Goal: Information Seeking & Learning: Learn about a topic

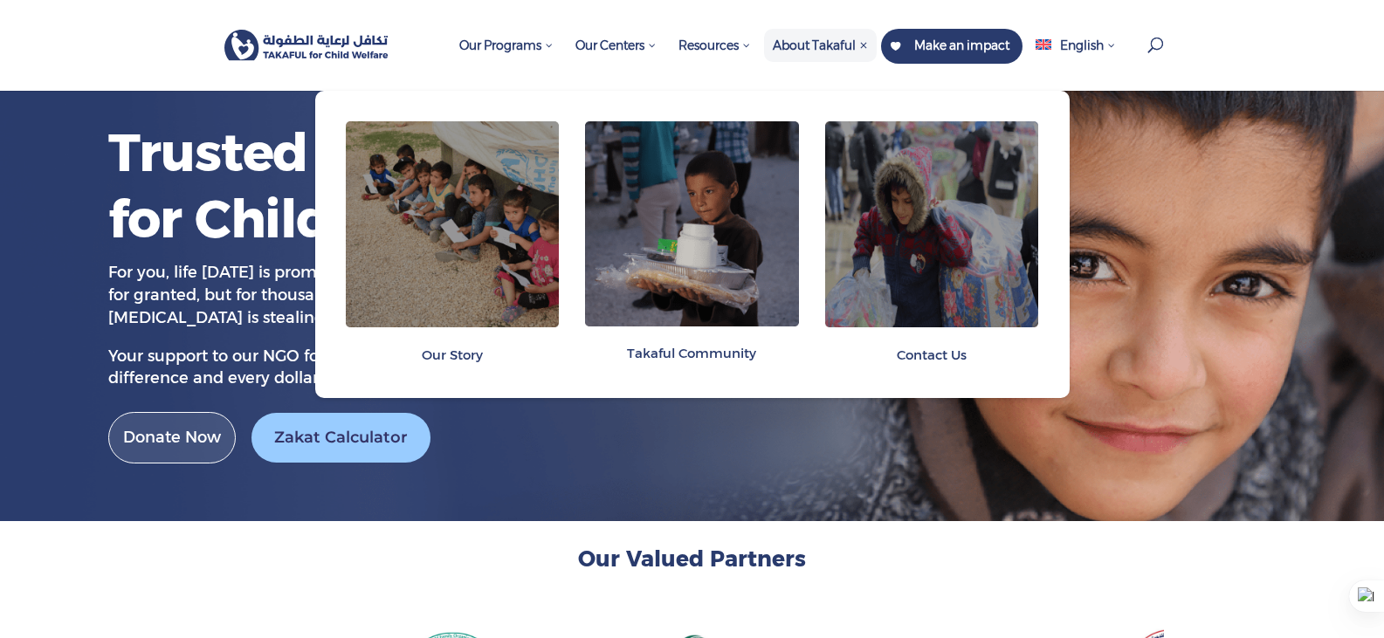
click at [807, 50] on span "About Takaful" at bounding box center [820, 46] width 95 height 16
click at [494, 294] on img at bounding box center [453, 224] width 214 height 206
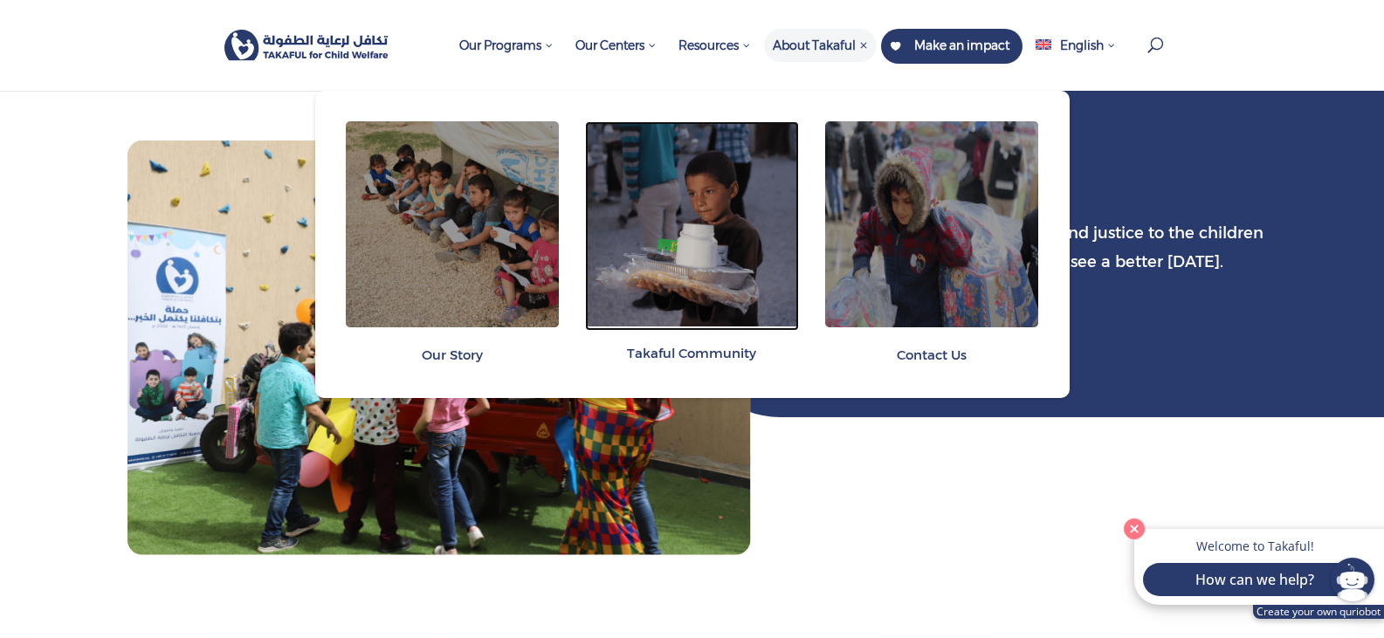
click at [699, 272] on img at bounding box center [692, 223] width 214 height 205
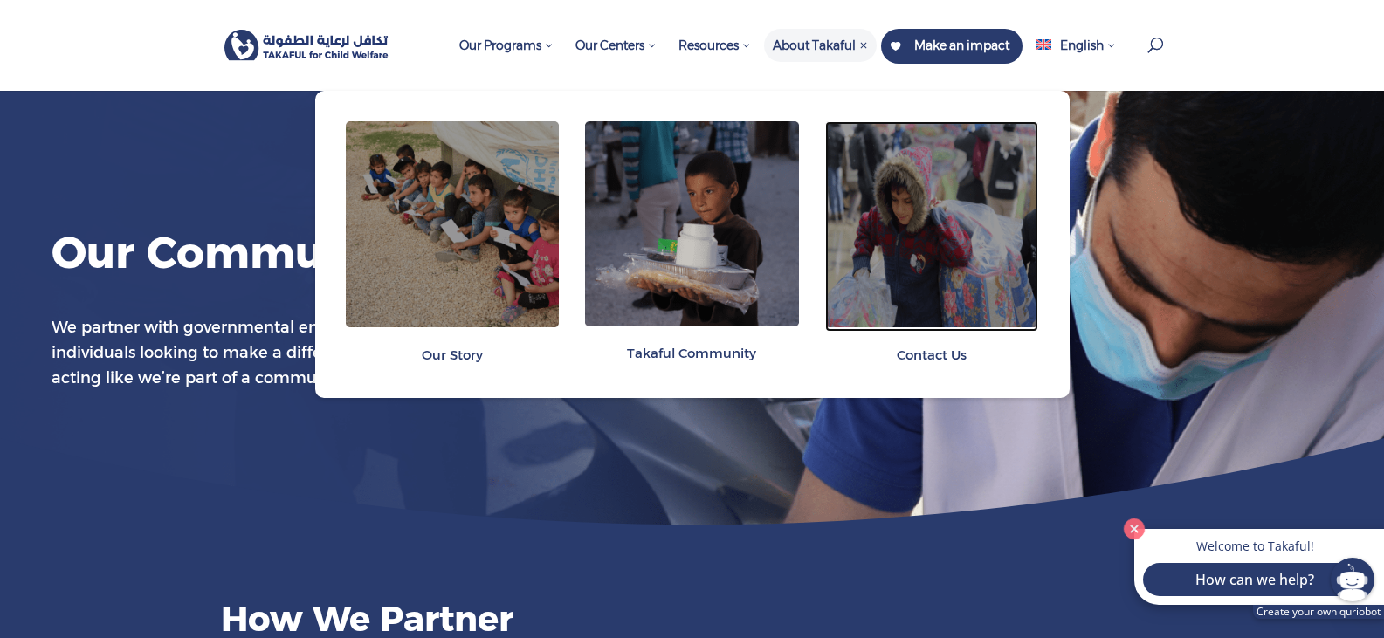
click at [940, 248] on img at bounding box center [932, 224] width 214 height 206
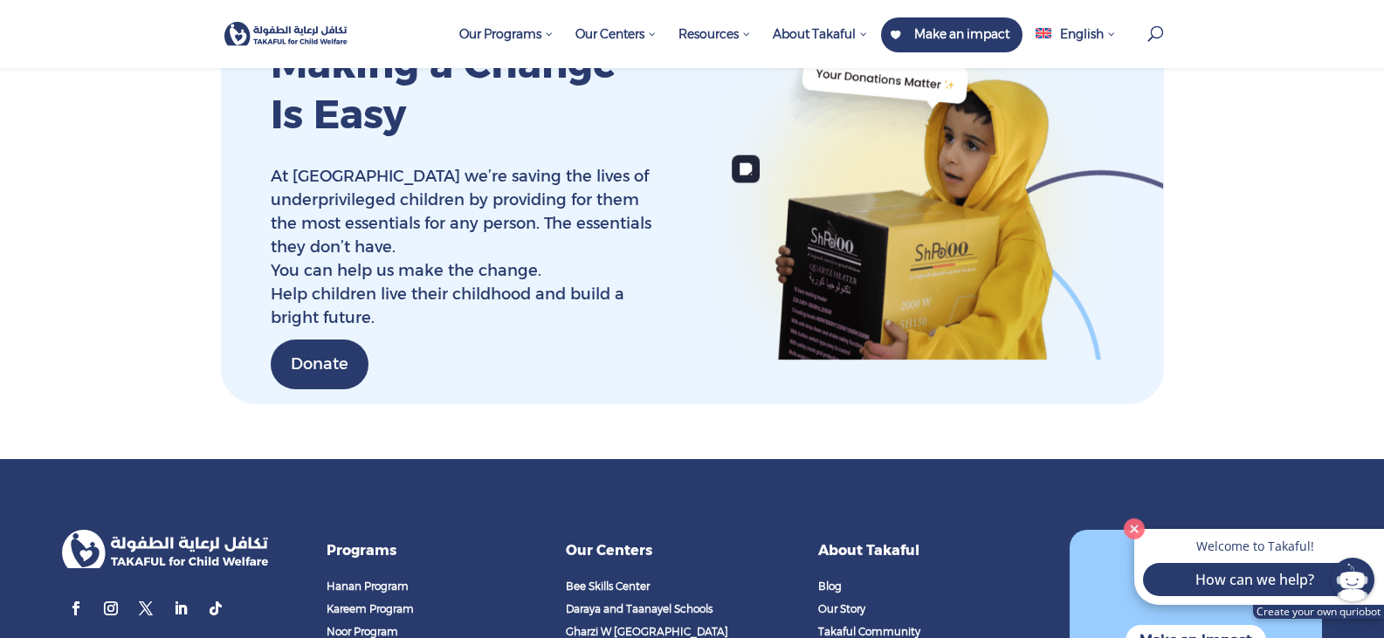
scroll to position [2358, 0]
